Goal: Navigation & Orientation: Find specific page/section

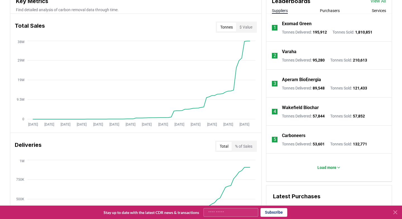
scroll to position [217, 0]
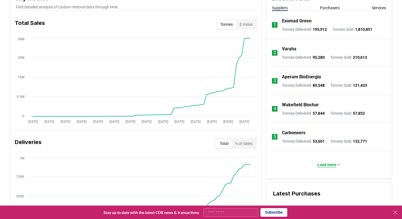
click at [327, 164] on p "Load more" at bounding box center [327, 165] width 19 height 6
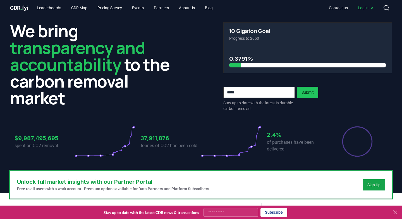
scroll to position [0, 0]
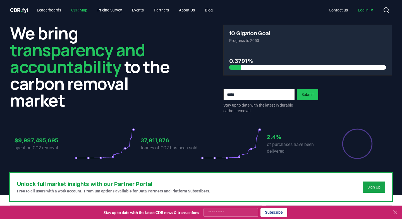
click at [80, 9] on link "CDR Map" at bounding box center [79, 10] width 25 height 10
